Goal: Transaction & Acquisition: Purchase product/service

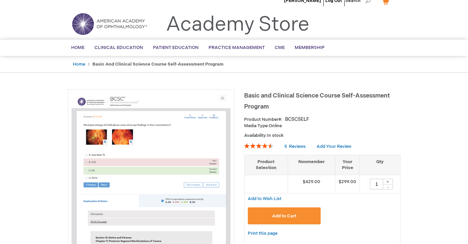
scroll to position [7, 0]
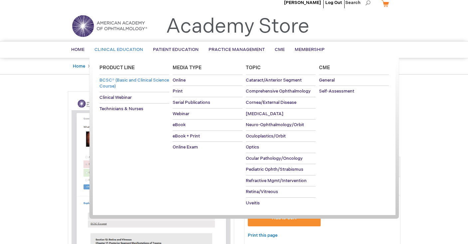
click at [133, 83] on link "BCSC® (Basic and Clinical Science Course)" at bounding box center [135, 83] width 70 height 17
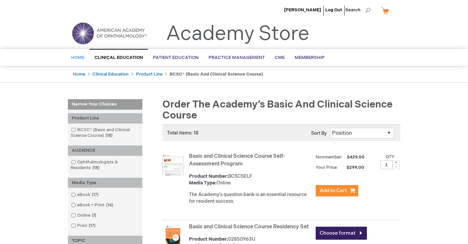
click at [82, 58] on span "Home" at bounding box center [77, 57] width 13 height 5
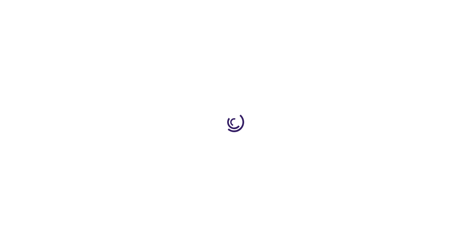
type input "0"
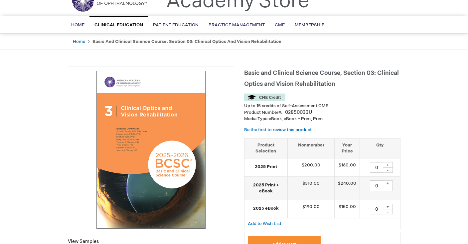
scroll to position [34, 0]
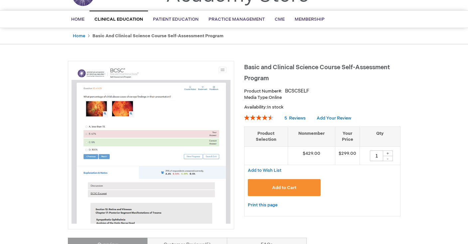
scroll to position [40, 0]
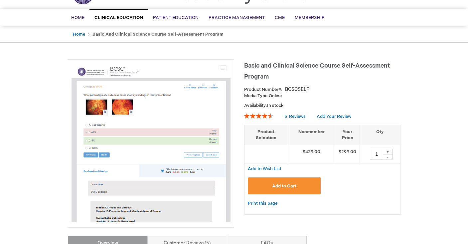
click at [299, 183] on button "Add to Cart" at bounding box center [284, 185] width 73 height 17
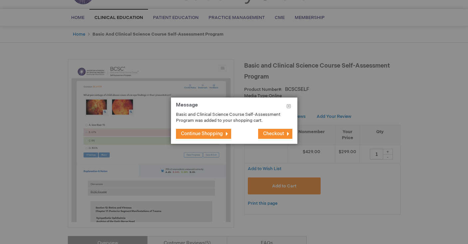
click at [262, 135] on button "Checkout" at bounding box center [275, 134] width 34 height 10
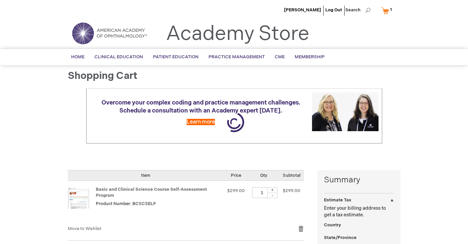
select select "US"
select select "44"
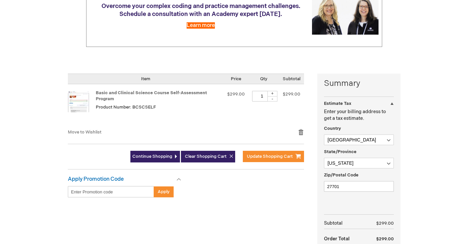
scroll to position [98, 0]
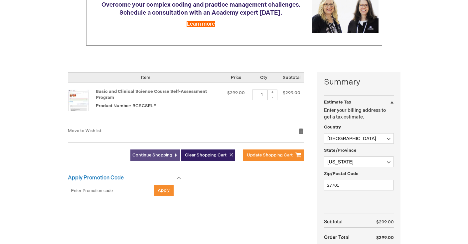
click at [143, 158] on link "Continue Shopping" at bounding box center [155, 155] width 50 height 12
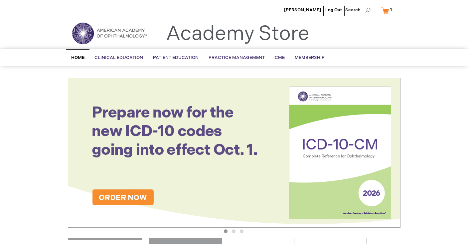
click at [387, 10] on link "My Cart 1 1 items" at bounding box center [388, 11] width 16 height 12
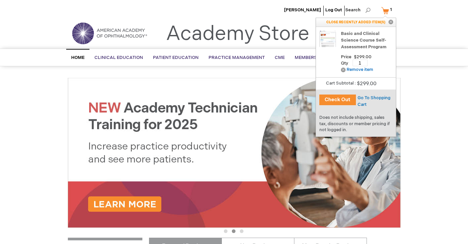
click at [343, 97] on button "Check Out" at bounding box center [338, 100] width 37 height 11
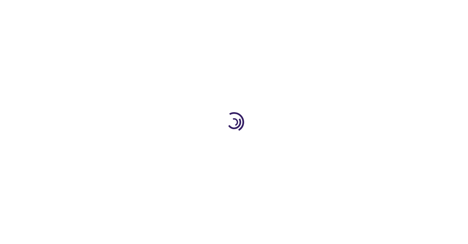
select select "US"
select select "44"
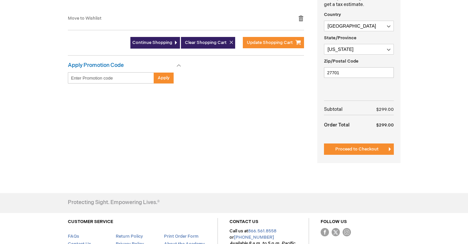
scroll to position [213, 0]
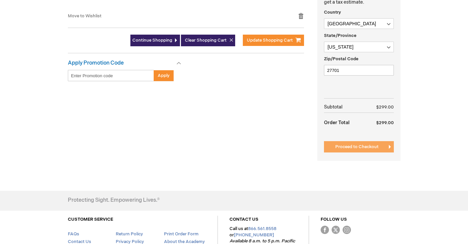
click at [343, 141] on button "Proceed to Checkout" at bounding box center [359, 146] width 70 height 11
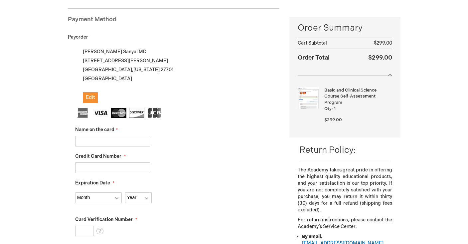
scroll to position [92, 0]
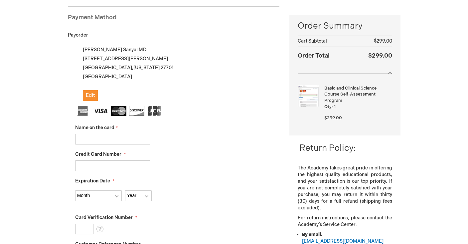
click at [141, 142] on input "Name on the card" at bounding box center [112, 139] width 75 height 11
type input "4737030059951003"
drag, startPoint x: 129, startPoint y: 140, endPoint x: 73, endPoint y: 139, distance: 56.6
click at [73, 139] on div "My billing and shipping address are the same Mohima Sanyal MD 515 S Mangum St A…" at bounding box center [174, 203] width 212 height 316
click at [87, 166] on input "Credit Card Number" at bounding box center [112, 165] width 75 height 11
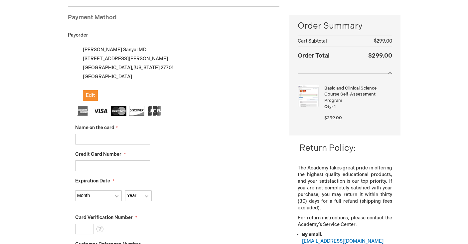
paste input "4737030059951003"
type input "4737030059951003"
click at [105, 141] on input "Name on the card" at bounding box center [112, 139] width 75 height 11
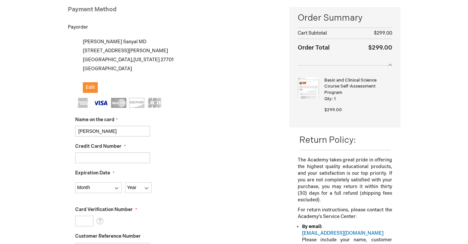
scroll to position [106, 0]
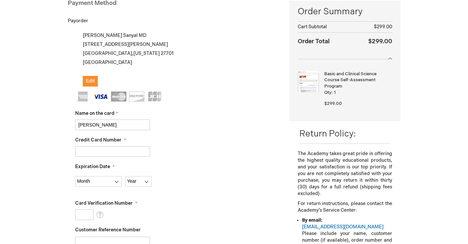
type input "[PERSON_NAME]"
click at [104, 183] on select "Month 01 - January 02 - February 03 - March 04 - April 05 - May 06 - June 07 - …" at bounding box center [98, 181] width 47 height 11
select select "9"
click at [137, 181] on select "Year 2025 2026 2027 2028 2029 2030 2031 2032 2033 2034 2035" at bounding box center [138, 181] width 27 height 11
select select "2028"
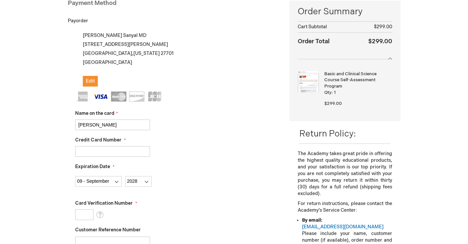
click at [90, 214] on input "Card Verification Number" at bounding box center [84, 214] width 18 height 11
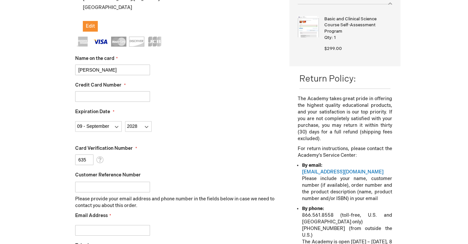
scroll to position [164, 0]
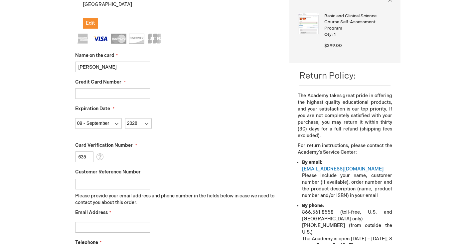
type input "635"
click at [157, 173] on div "Customer Reference Number" at bounding box center [177, 179] width 205 height 21
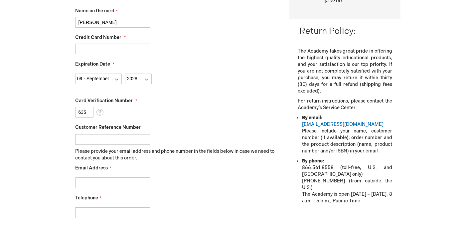
scroll to position [216, 0]
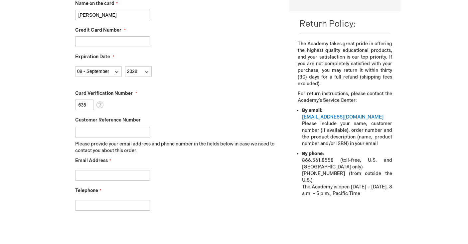
click at [133, 176] on input "Email Address" at bounding box center [112, 175] width 75 height 11
type input "sanyal.mohima@gmail.com"
click at [81, 207] on input "951-571-3827" at bounding box center [112, 205] width 75 height 11
click at [81, 207] on input "[PHONE_NUMBER]" at bounding box center [112, 205] width 75 height 11
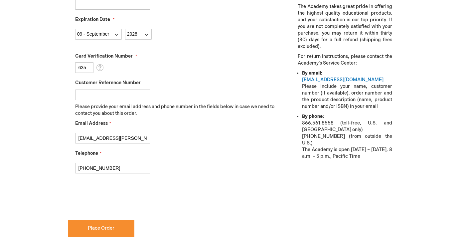
scroll to position [259, 0]
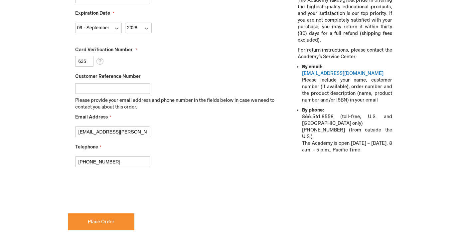
type input "[PHONE_NUMBER]"
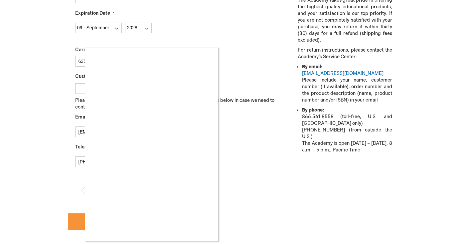
checkbox input "true"
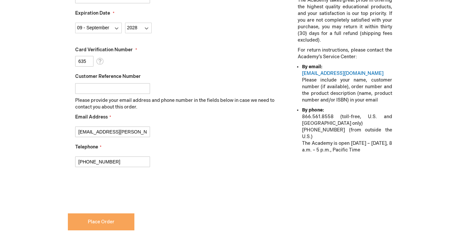
click at [116, 221] on button "Place Order" at bounding box center [101, 221] width 67 height 17
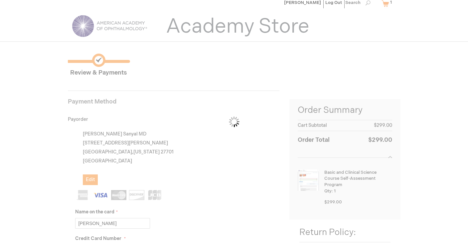
scroll to position [0, 0]
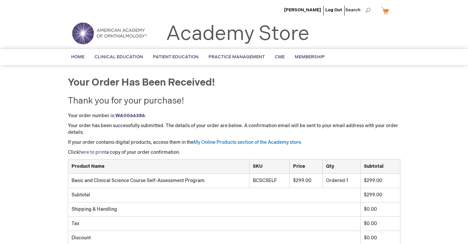
click at [103, 153] on link "here to print" at bounding box center [92, 152] width 27 height 6
click at [304, 11] on span "[PERSON_NAME]" at bounding box center [302, 9] width 37 height 5
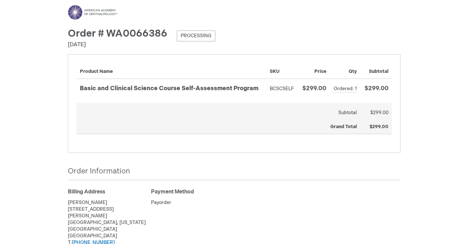
click at [442, 171] on div "Menu Search Search × Advanced Search Search Account Toggle Nav" at bounding box center [234, 153] width 468 height 306
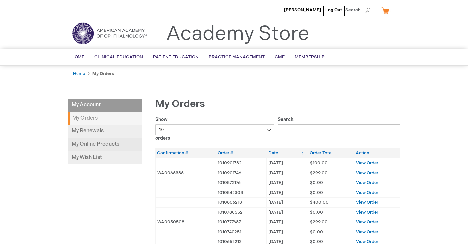
click at [115, 143] on link "My Online Products" at bounding box center [105, 144] width 74 height 13
click at [129, 32] on img at bounding box center [110, 33] width 80 height 24
